Goal: Check status: Check status

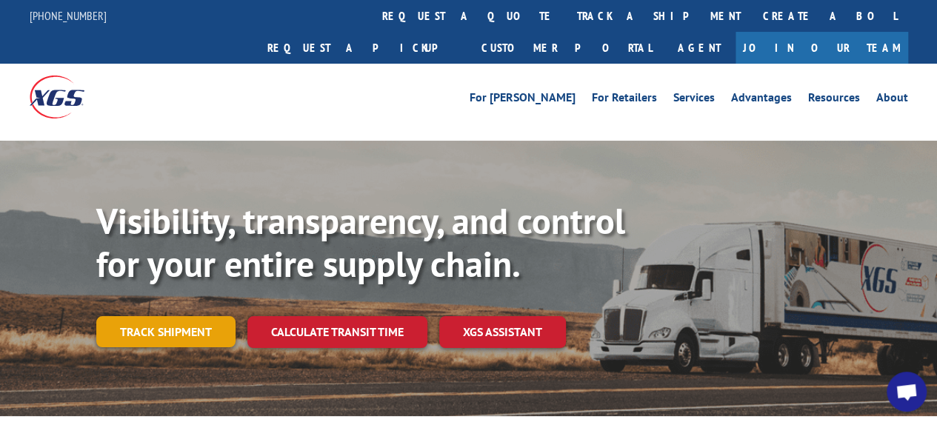
click at [167, 316] on link "Track shipment" at bounding box center [165, 331] width 139 height 31
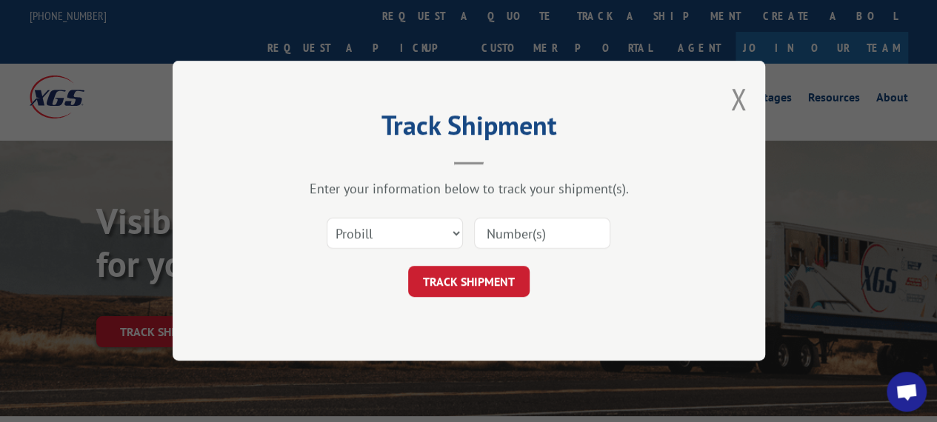
drag, startPoint x: 499, startPoint y: 222, endPoint x: 506, endPoint y: 227, distance: 8.0
click at [499, 222] on input at bounding box center [542, 234] width 136 height 31
paste input "6489296"
type input "6489296"
click button "TRACK SHIPMENT" at bounding box center [468, 282] width 121 height 31
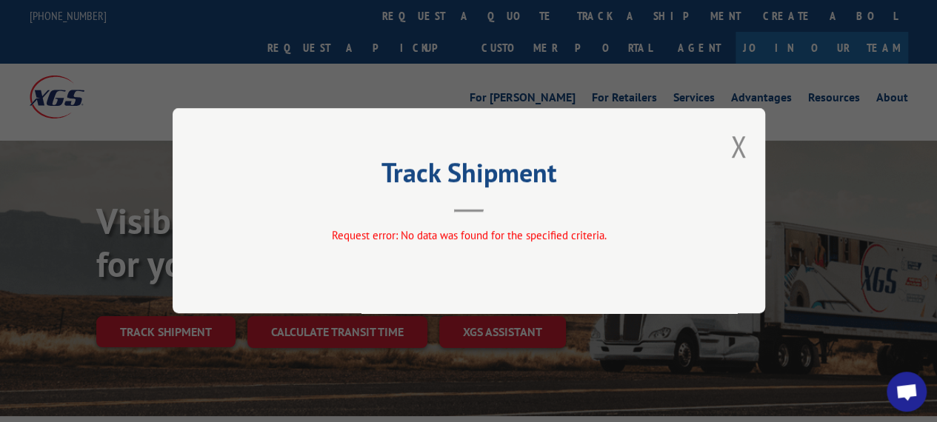
click at [740, 158] on button "Close modal" at bounding box center [738, 146] width 16 height 39
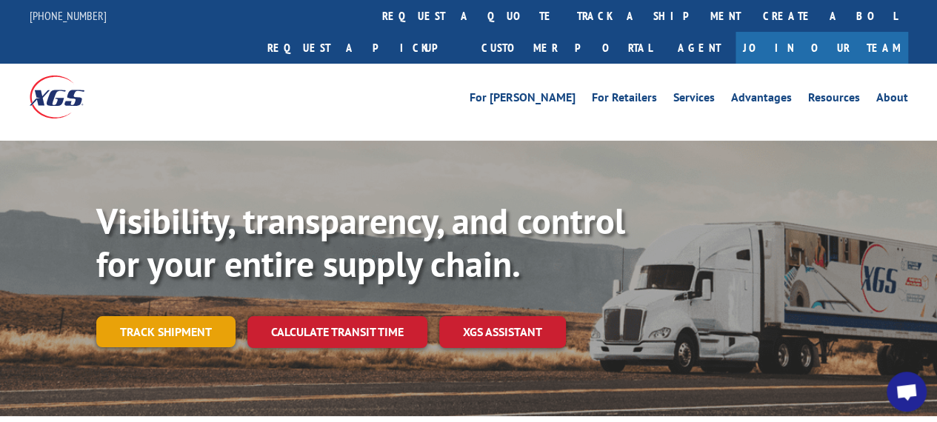
click at [193, 316] on link "Track shipment" at bounding box center [165, 331] width 139 height 31
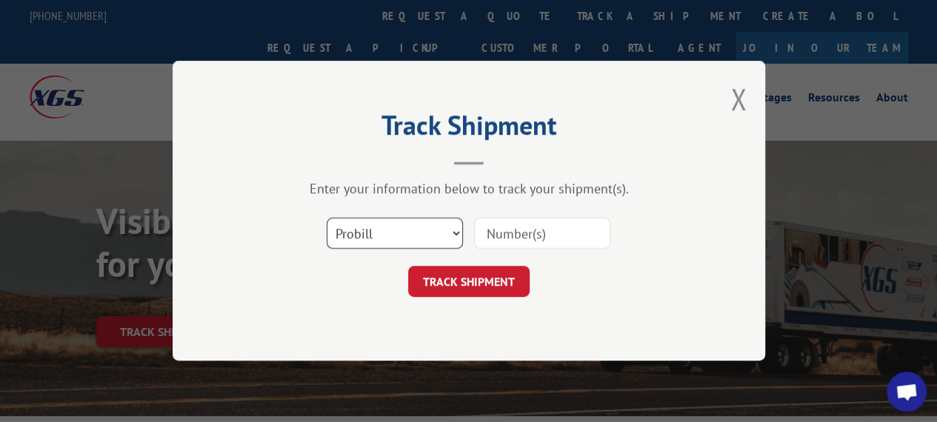
click at [415, 239] on select "Select category... Probill BOL PO" at bounding box center [395, 234] width 136 height 31
select select "bol"
click at [327, 219] on select "Select category... Probill BOL PO" at bounding box center [395, 234] width 136 height 31
click at [527, 240] on input at bounding box center [542, 234] width 136 height 31
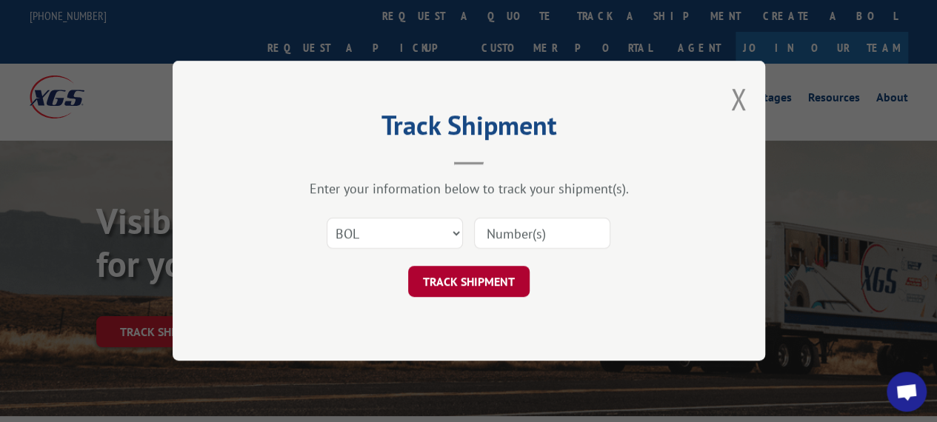
paste input "6489296"
type input "6489296"
click at [476, 276] on button "TRACK SHIPMENT" at bounding box center [468, 282] width 121 height 31
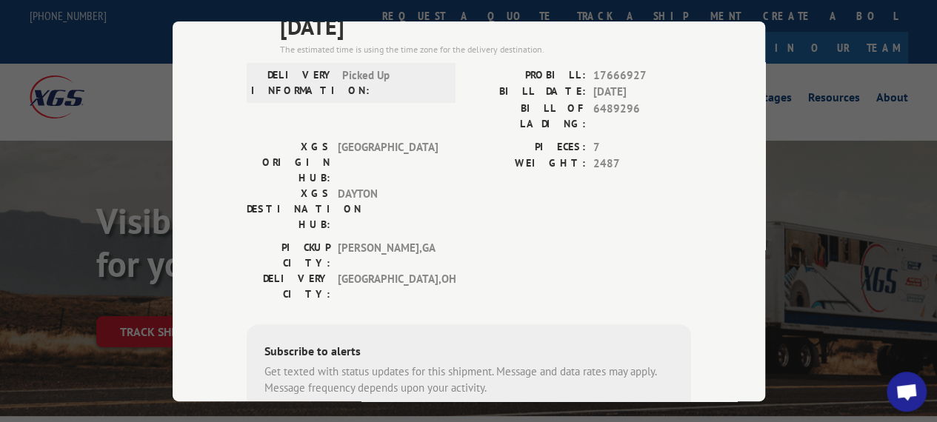
scroll to position [74, 0]
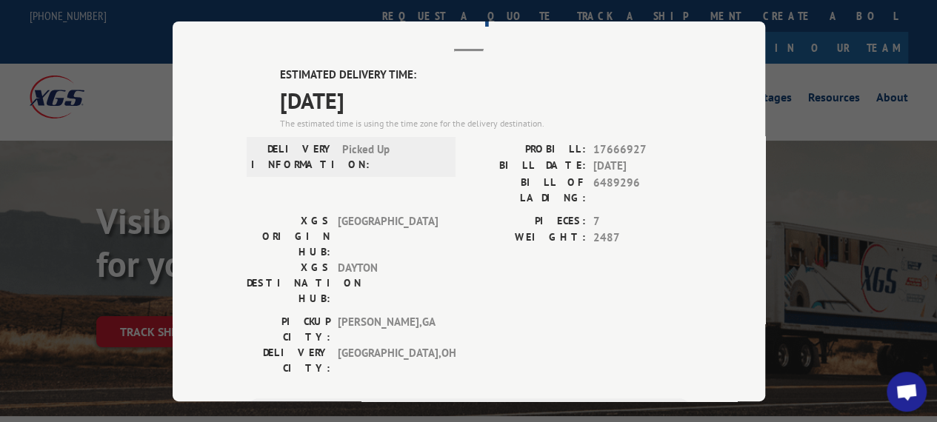
click at [80, 64] on div "Track Shipment ESTIMATED DELIVERY TIME: [DATE] The estimated time is using the …" at bounding box center [468, 211] width 937 height 422
